Goal: Check status: Check status

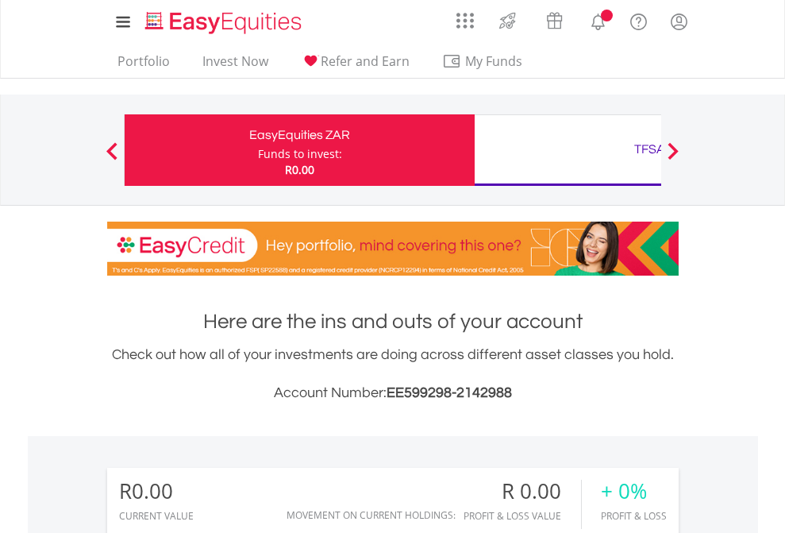
scroll to position [152, 249]
click at [258, 150] on div "Funds to invest:" at bounding box center [300, 154] width 84 height 16
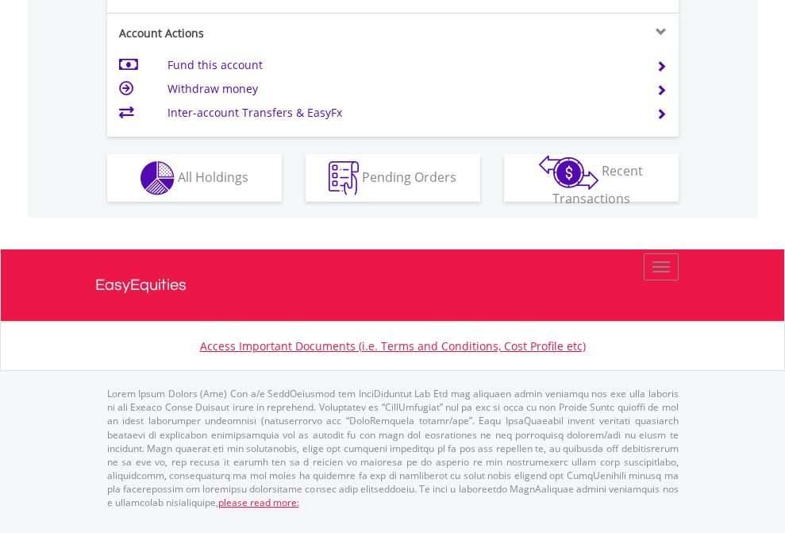
scroll to position [1553, 0]
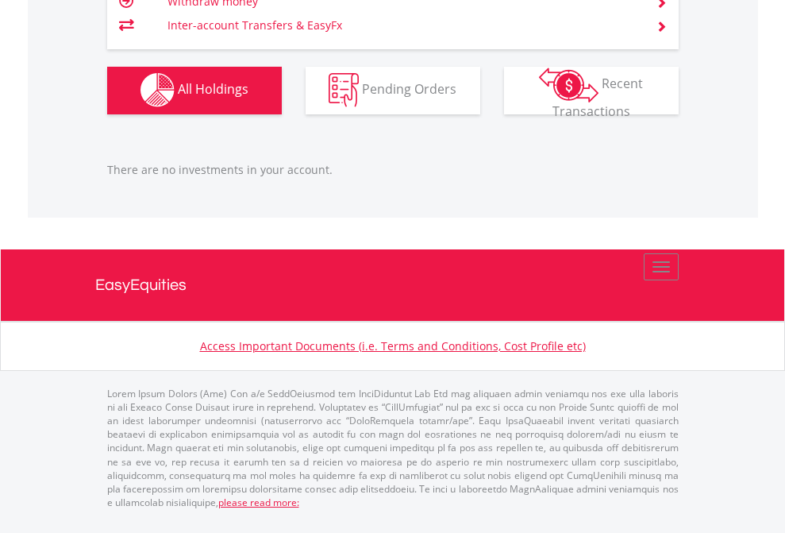
scroll to position [152, 249]
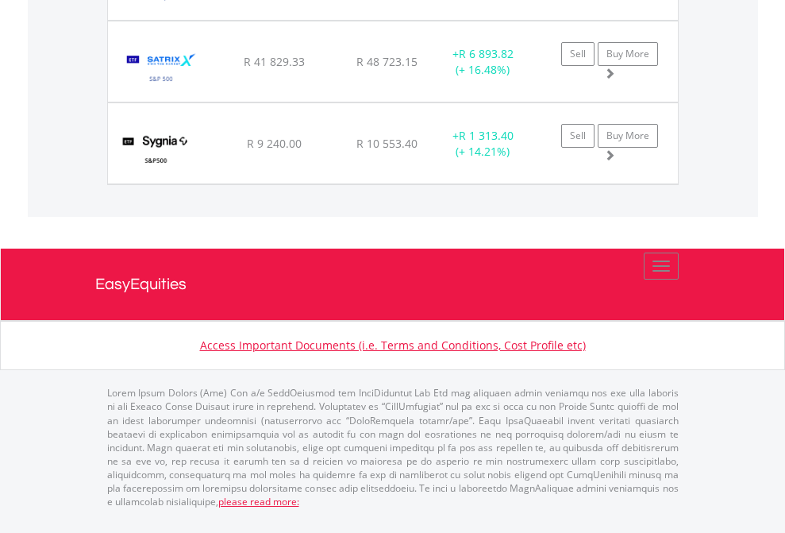
scroll to position [152, 249]
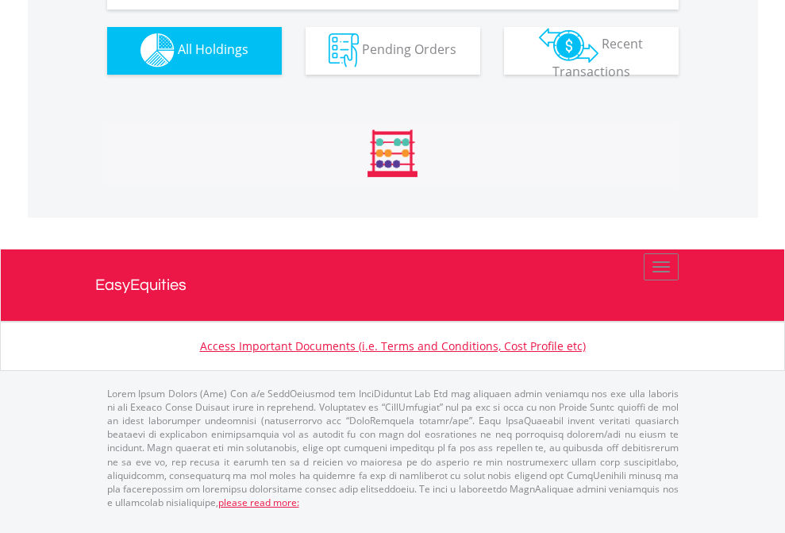
scroll to position [1571, 0]
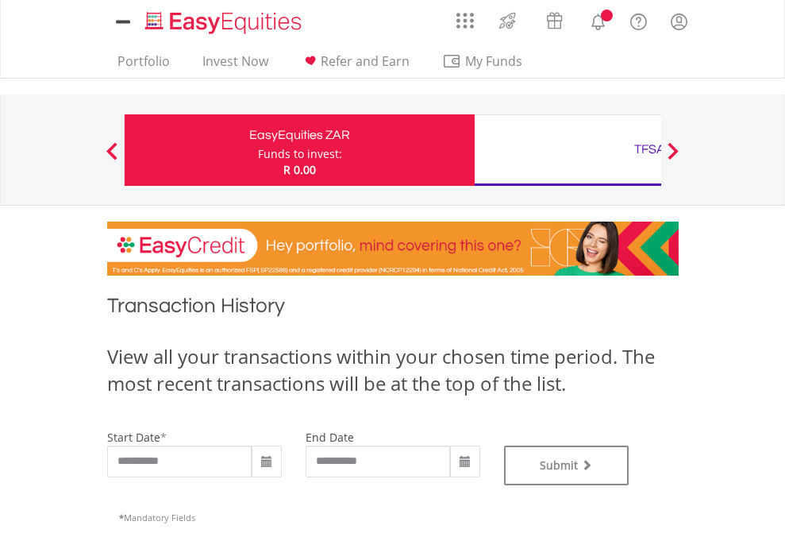
type input "**********"
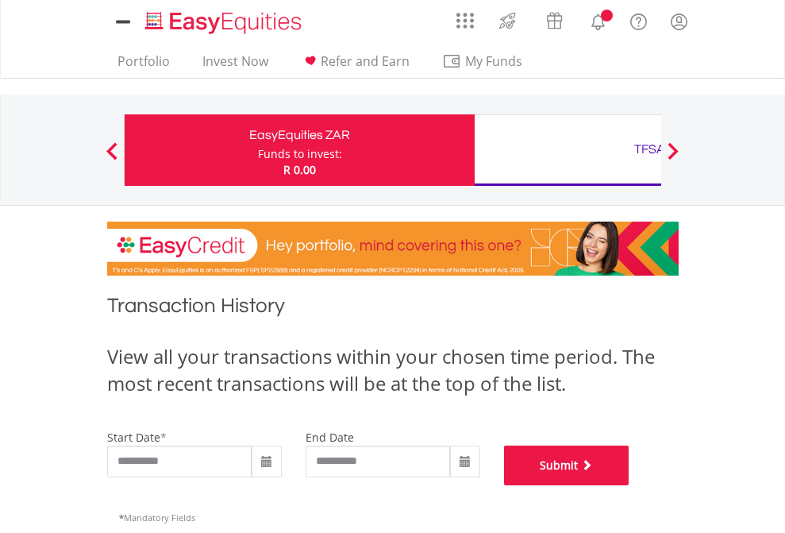
click at [629, 485] on button "Submit" at bounding box center [566, 465] width 125 height 40
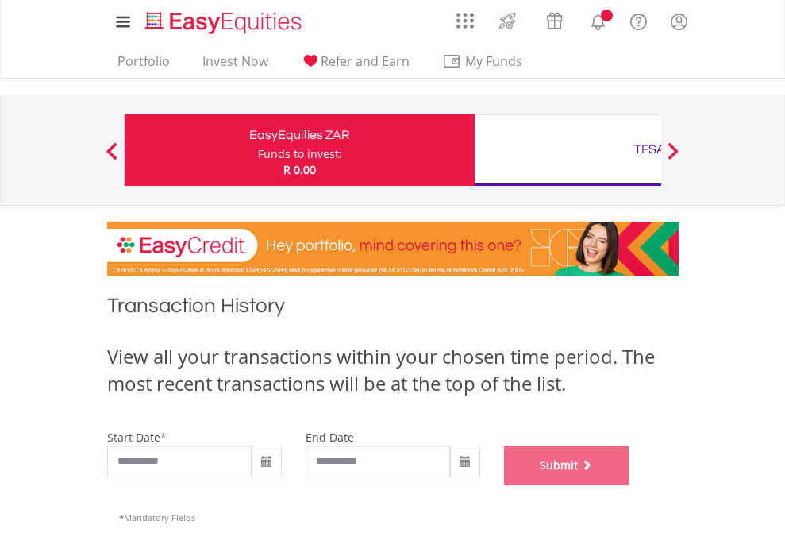
scroll to position [644, 0]
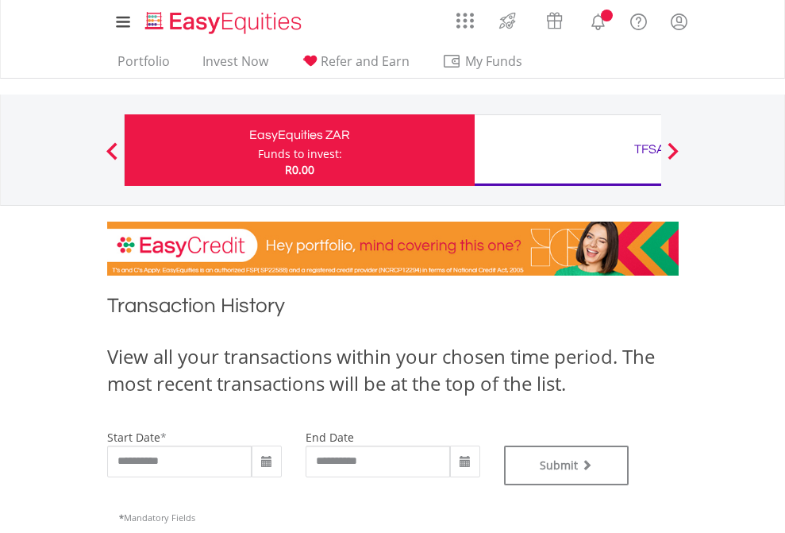
click at [567, 150] on div "TFSA" at bounding box center [649, 149] width 331 height 22
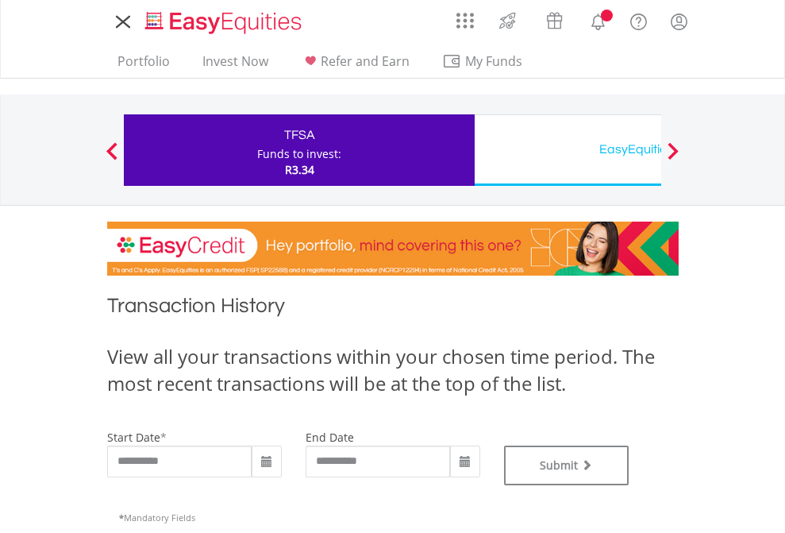
type input "**********"
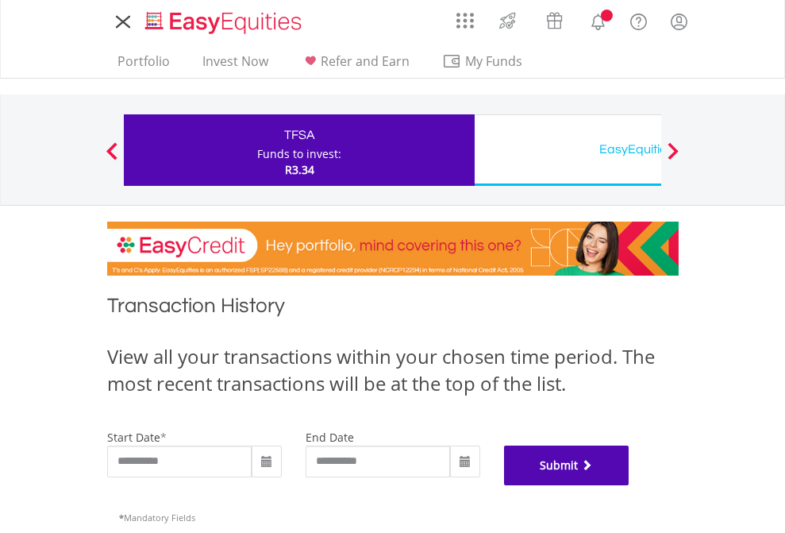
click at [629, 485] on button "Submit" at bounding box center [566, 465] width 125 height 40
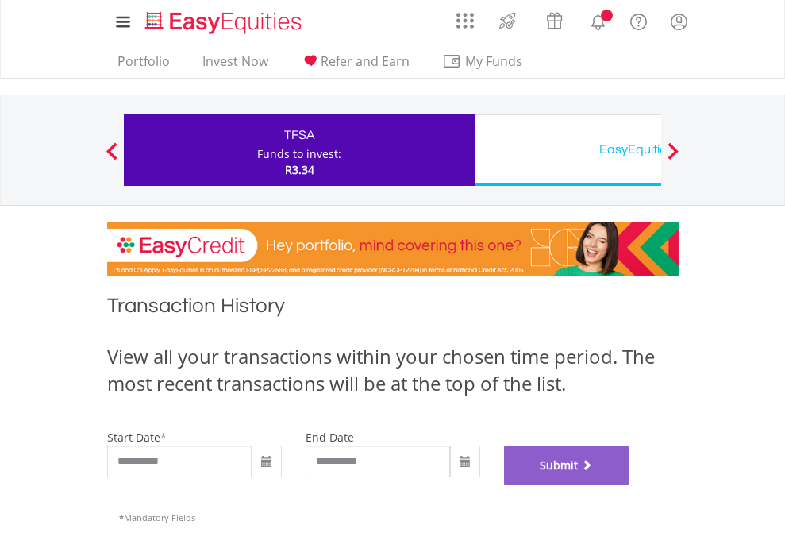
scroll to position [644, 0]
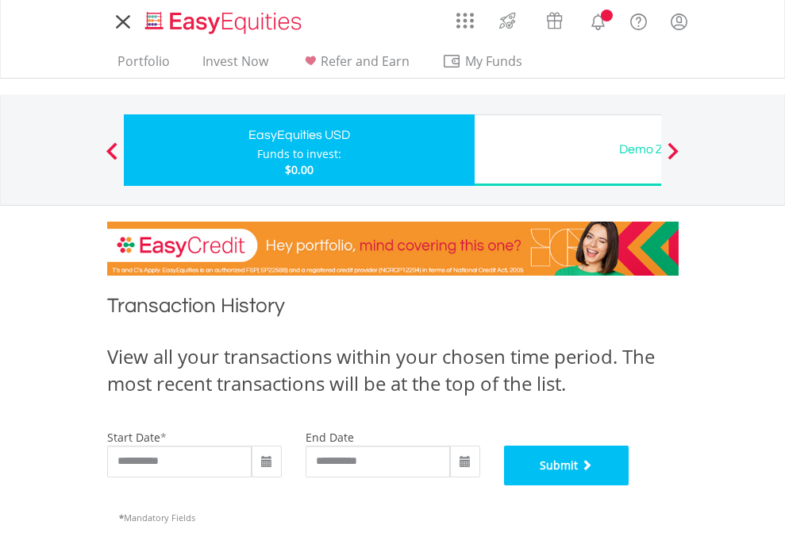
click at [629, 485] on button "Submit" at bounding box center [566, 465] width 125 height 40
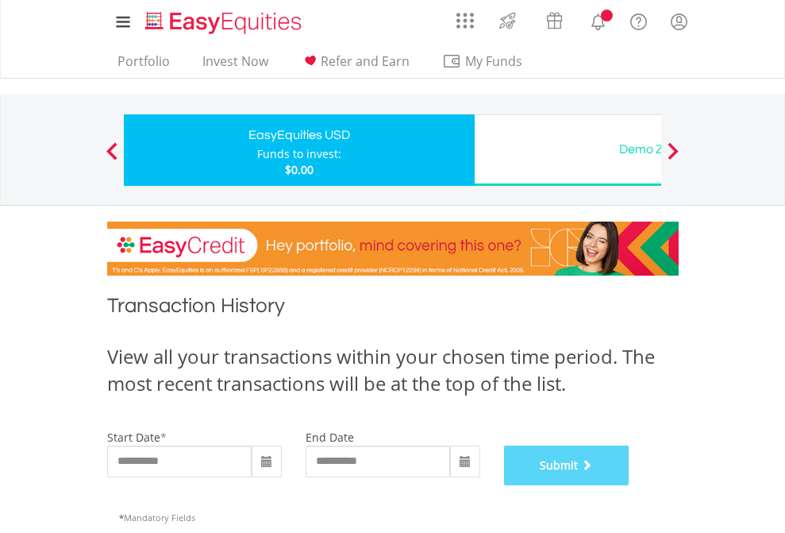
scroll to position [644, 0]
